Goal: Find specific page/section: Find specific page/section

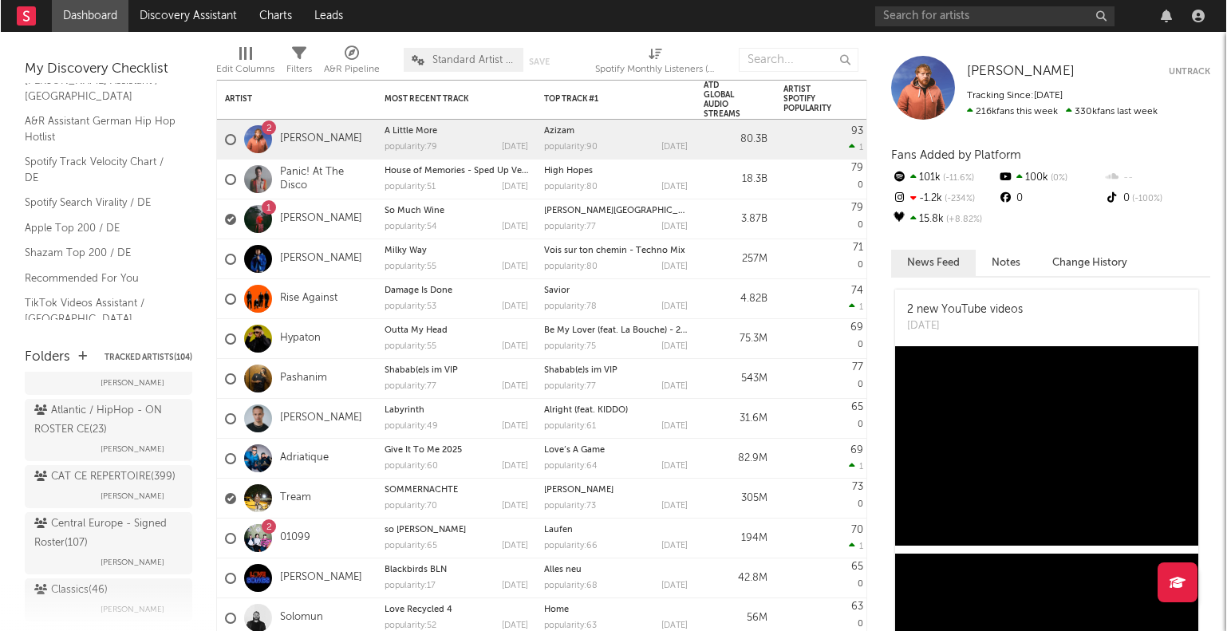
scroll to position [359, 0]
click at [64, 435] on div "Atlantic / HipHop - ON ROSTER CE ( 23 )" at bounding box center [106, 416] width 144 height 38
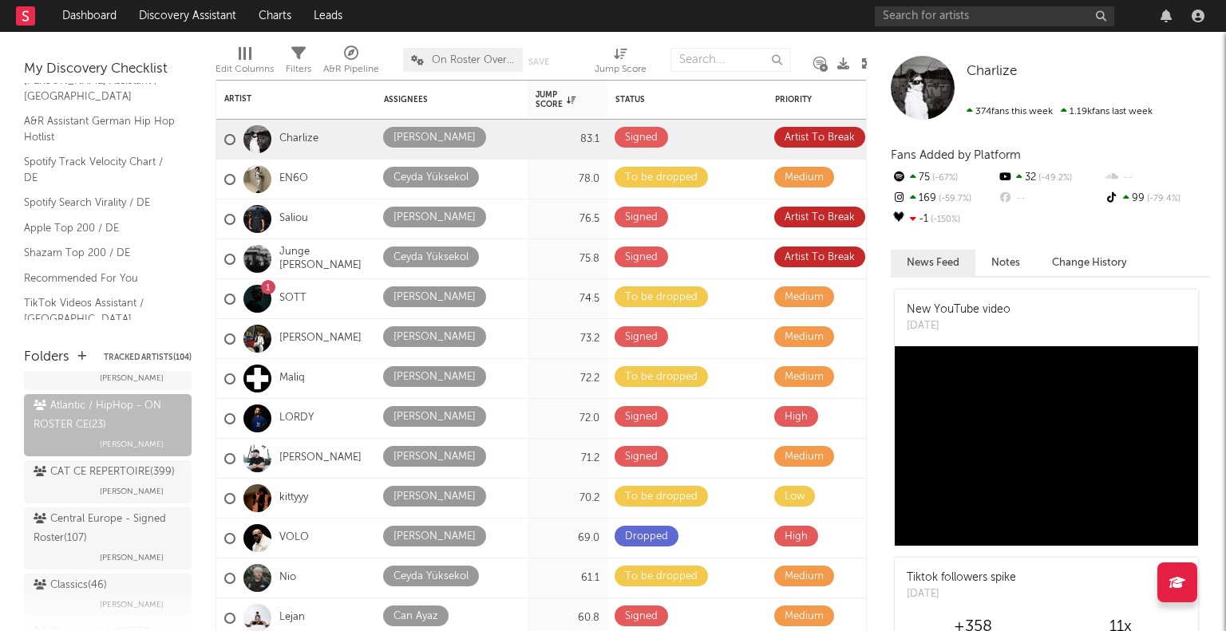
click at [863, 60] on icon at bounding box center [867, 63] width 12 height 12
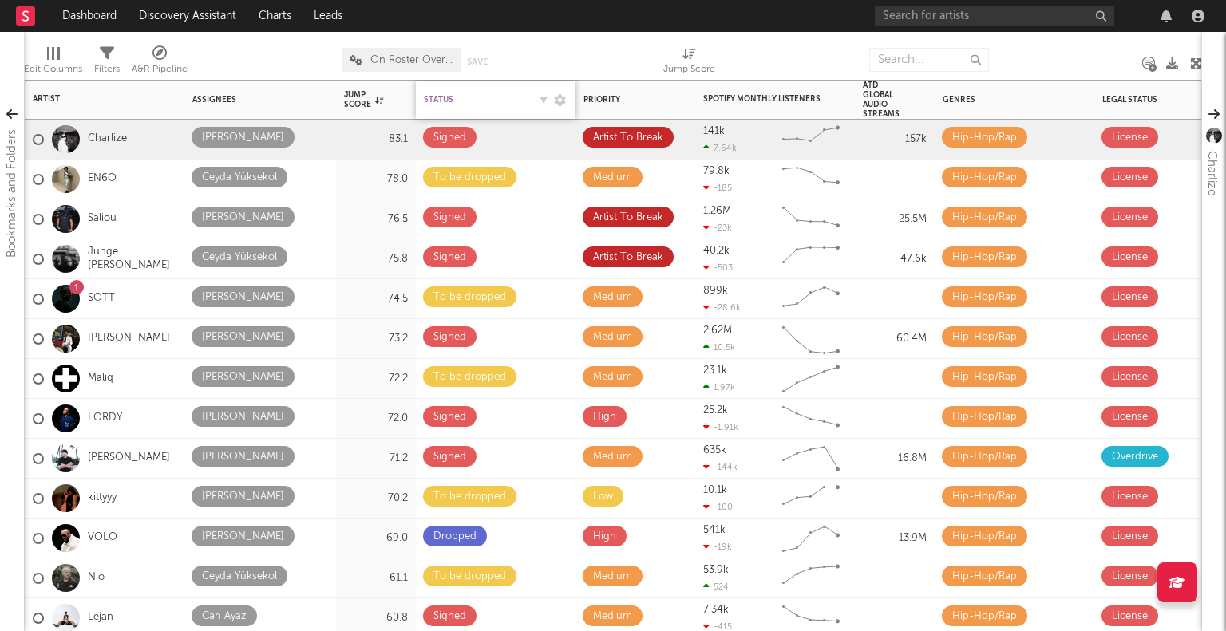
click at [432, 102] on div "Status" at bounding box center [476, 100] width 104 height 10
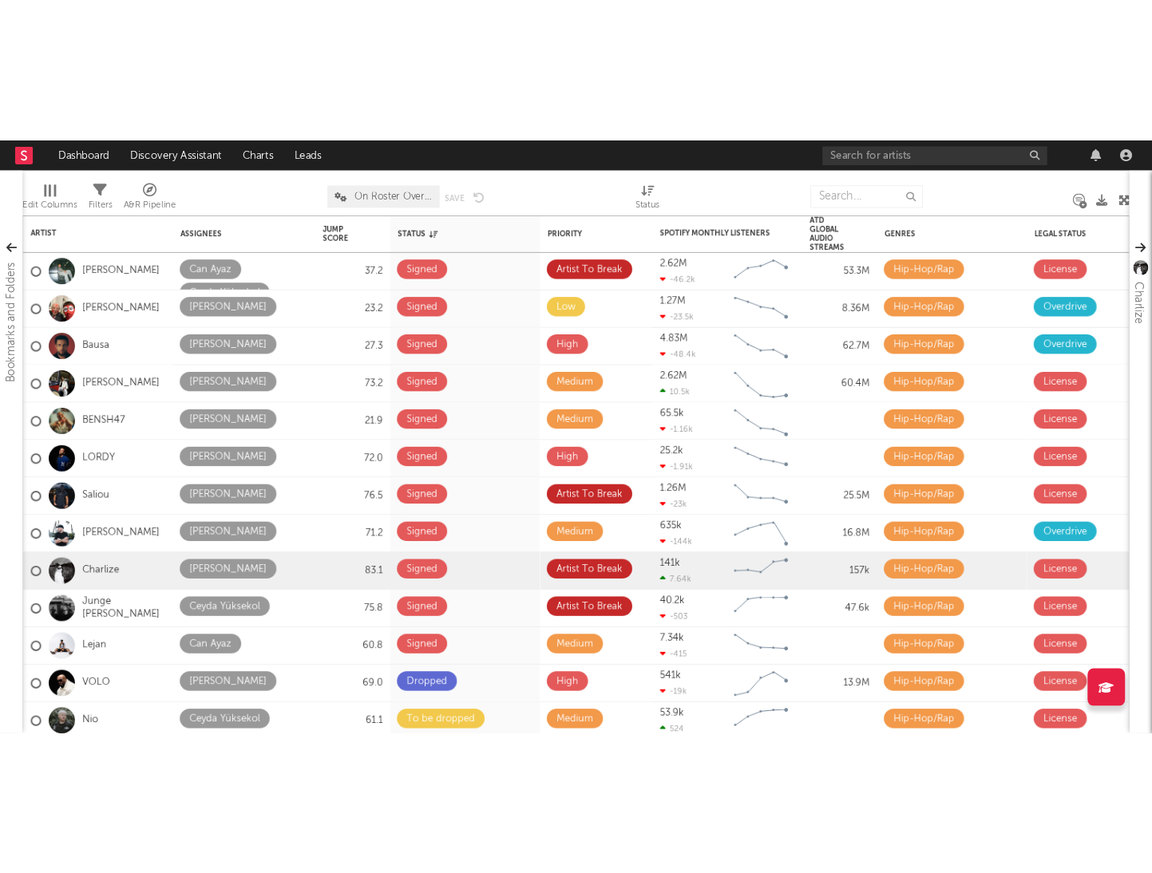
scroll to position [180, 0]
